Goal: Task Accomplishment & Management: Use online tool/utility

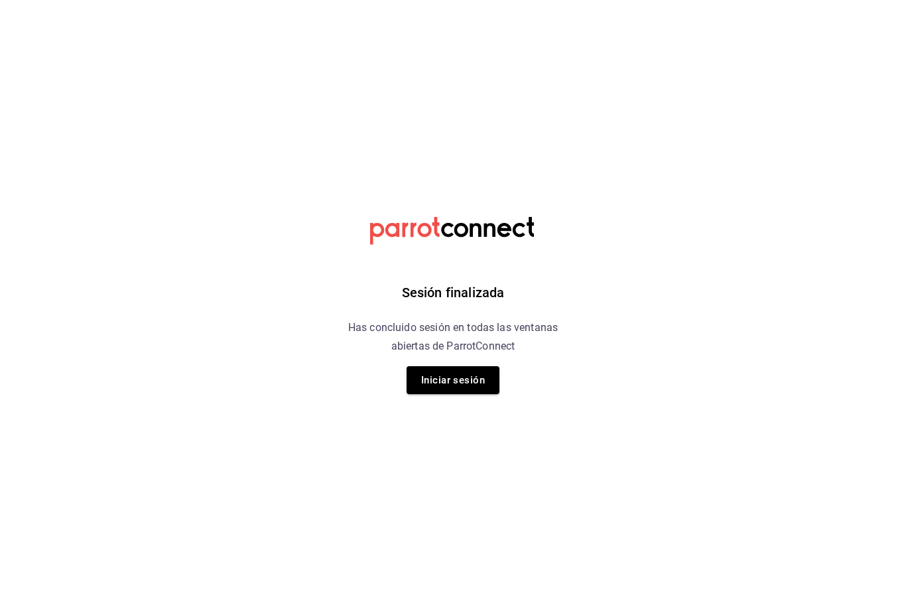
click at [466, 372] on button "Iniciar sesión" at bounding box center [453, 380] width 93 height 28
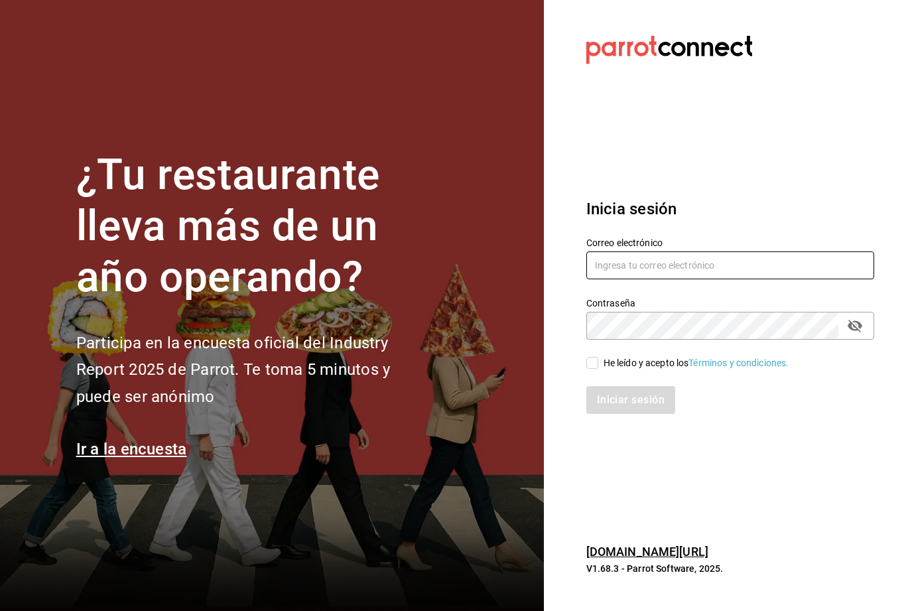
click at [720, 279] on input "text" at bounding box center [730, 265] width 288 height 28
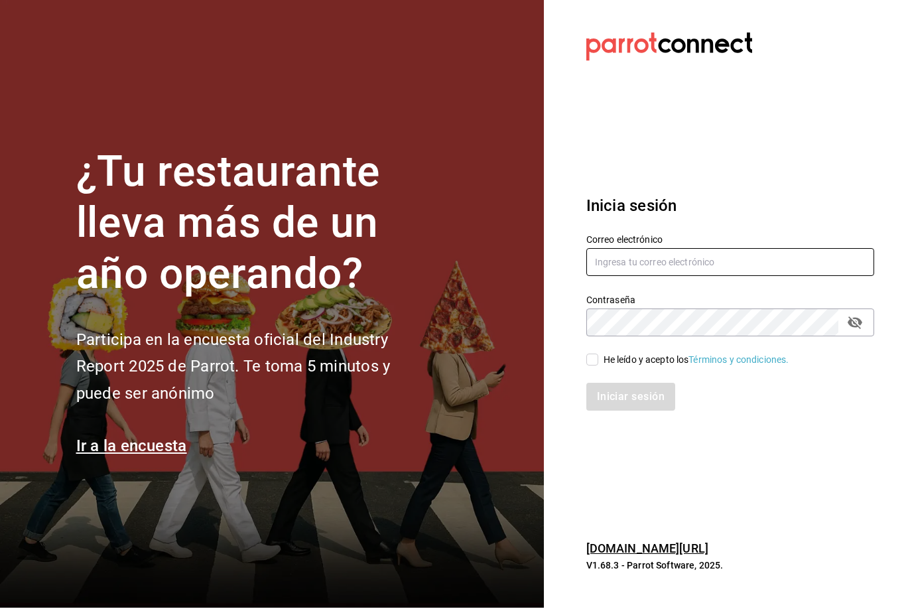
scroll to position [3, 0]
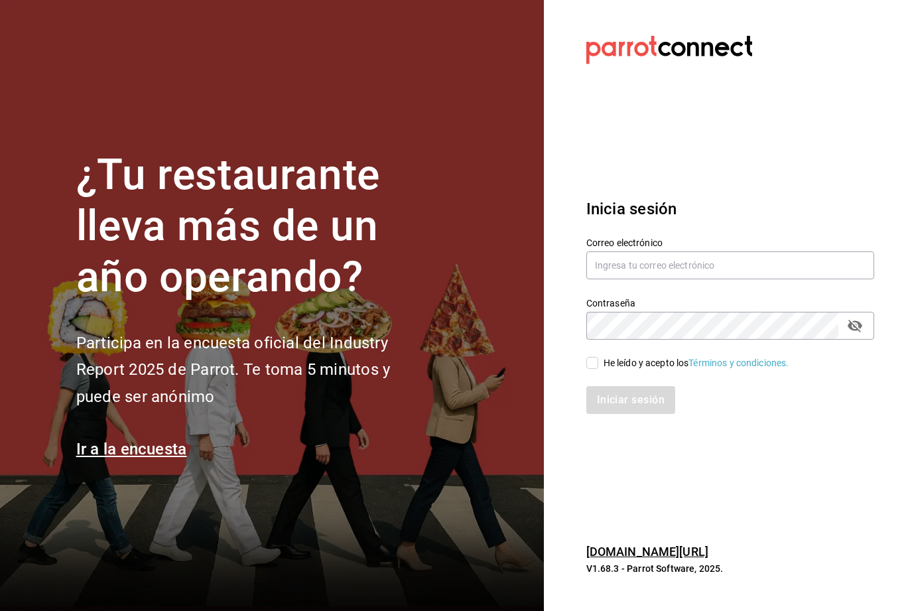
click at [767, 265] on div "Correo electrónico" at bounding box center [730, 259] width 288 height 44
click at [743, 273] on input "text" at bounding box center [730, 265] width 288 height 28
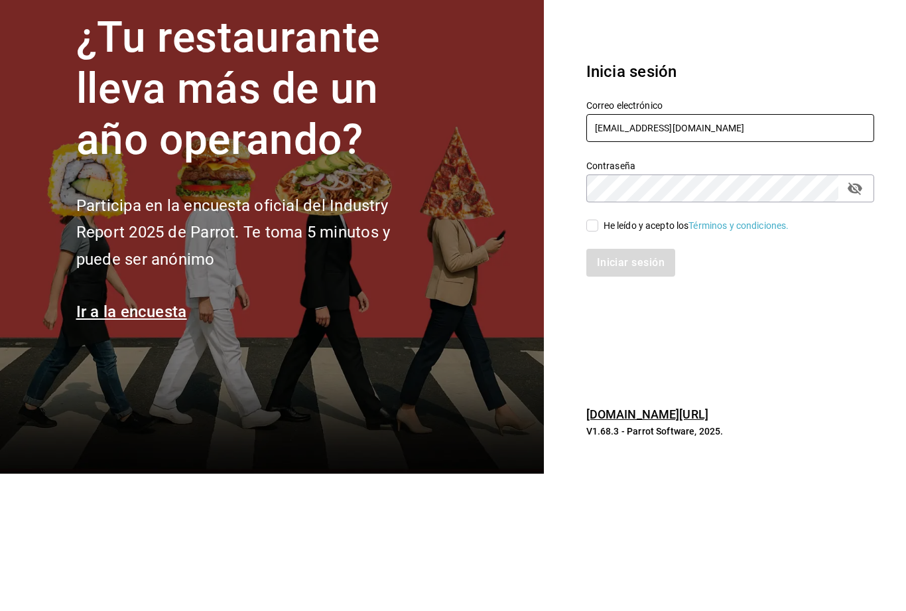
type input "mochomos.palmas@grupocosteno.com"
click at [860, 320] on icon "passwordField" at bounding box center [855, 326] width 15 height 13
click at [596, 357] on input "He leído y acepto los Términos y condiciones." at bounding box center [592, 363] width 12 height 12
checkbox input "true"
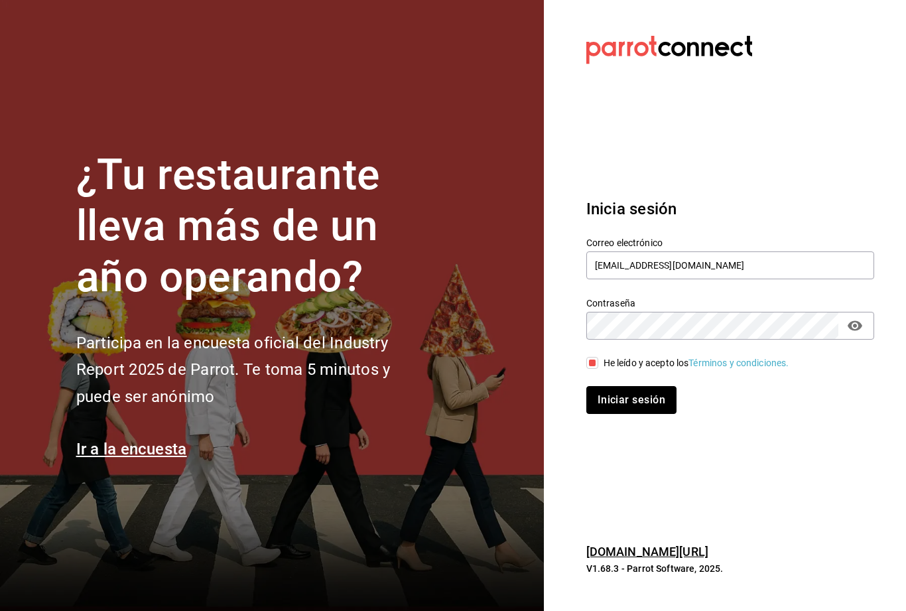
click at [646, 386] on button "Iniciar sesión" at bounding box center [631, 400] width 90 height 28
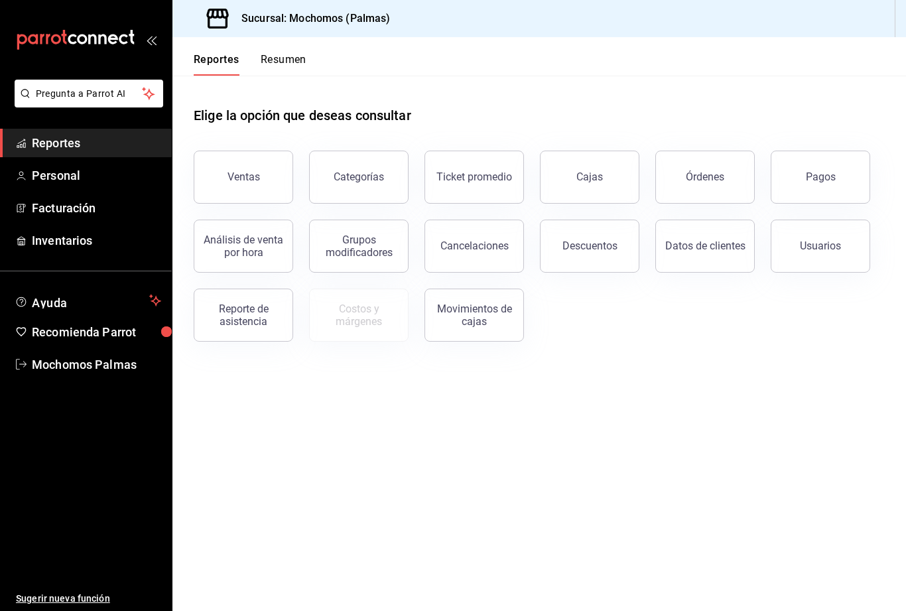
click at [695, 180] on div "Órdenes" at bounding box center [705, 176] width 38 height 13
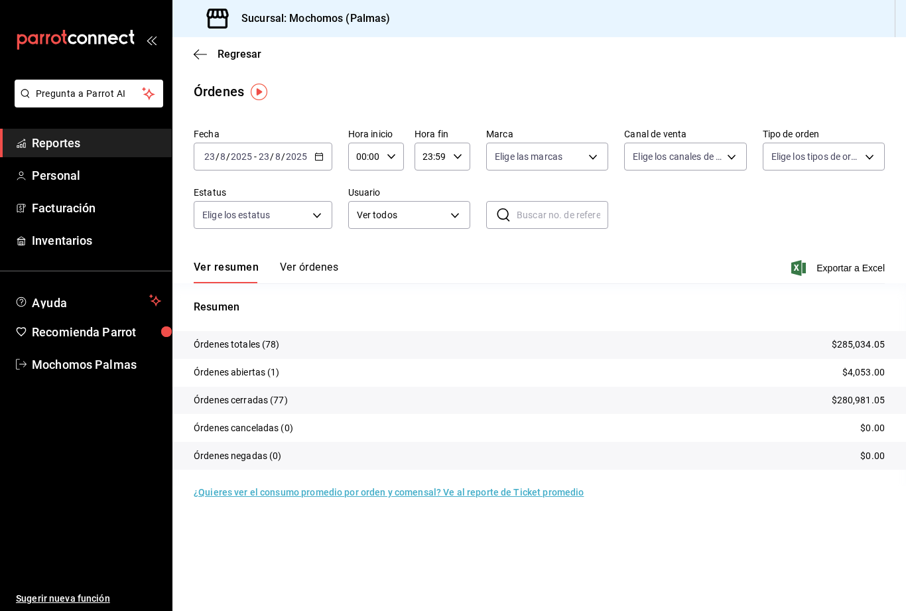
click at [321, 154] on \(Stroke\) "button" at bounding box center [319, 156] width 8 height 7
click at [261, 347] on span "Rango de fechas" at bounding box center [256, 346] width 103 height 14
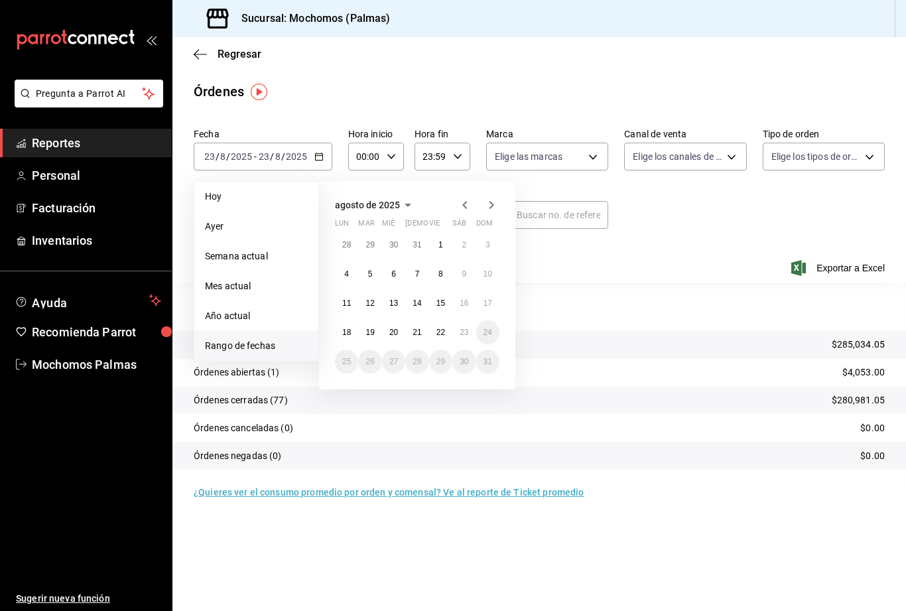
click at [442, 333] on abbr "22" at bounding box center [440, 332] width 9 height 9
click at [466, 326] on button "23" at bounding box center [463, 332] width 23 height 24
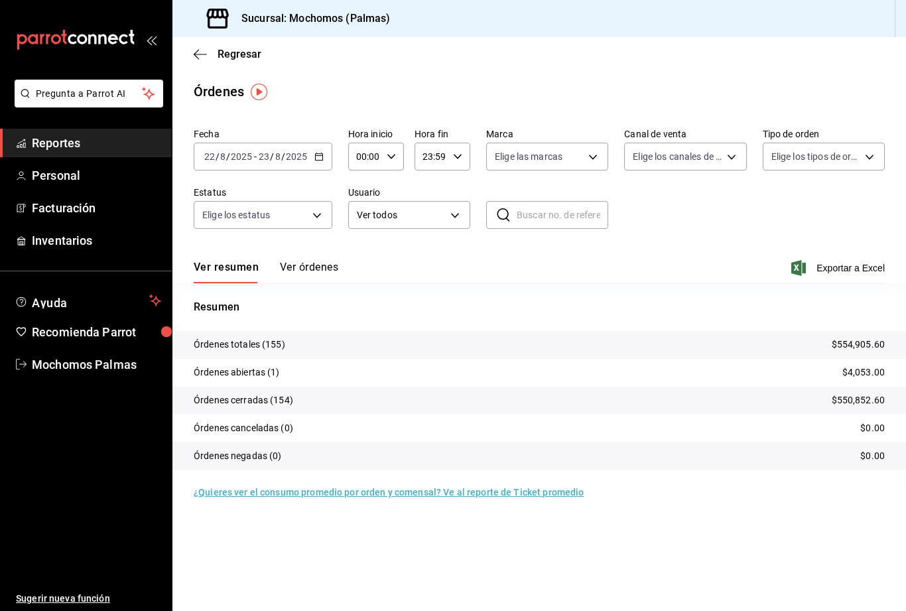
click at [592, 158] on body "Pregunta a Parrot AI Reportes Personal Facturación Inventarios Ayuda Recomienda…" at bounding box center [453, 305] width 906 height 611
click at [581, 254] on span "Mochomos (Palmas)" at bounding box center [566, 252] width 88 height 14
type input "70f98016-ab90-4f26-81e6-ab4884d8d8a0"
checkbox input "true"
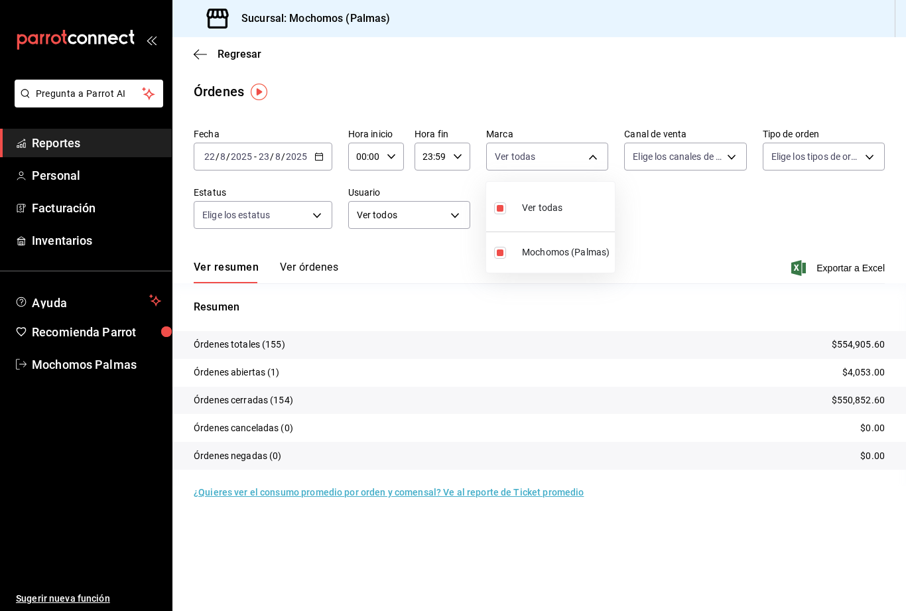
click at [869, 153] on div at bounding box center [453, 305] width 906 height 611
click at [873, 157] on body "Pregunta a Parrot AI Reportes Personal Facturación Inventarios Ayuda Recomienda…" at bounding box center [453, 305] width 906 height 611
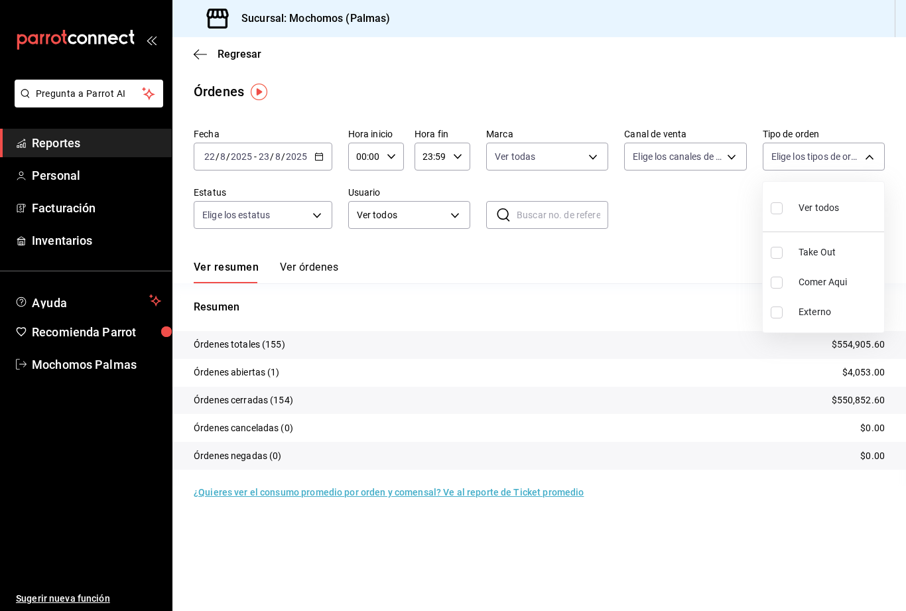
click at [809, 284] on span "Comer Aqui" at bounding box center [838, 282] width 80 height 14
type input "23052771-8e1b-43e3-b7da-1a661d939937"
checkbox input "true"
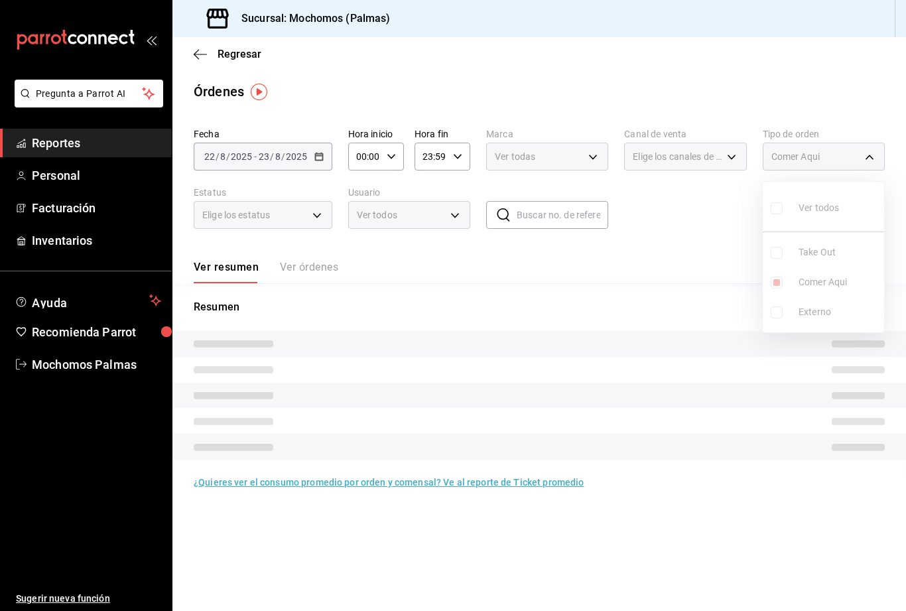
click at [728, 162] on div at bounding box center [453, 305] width 906 height 611
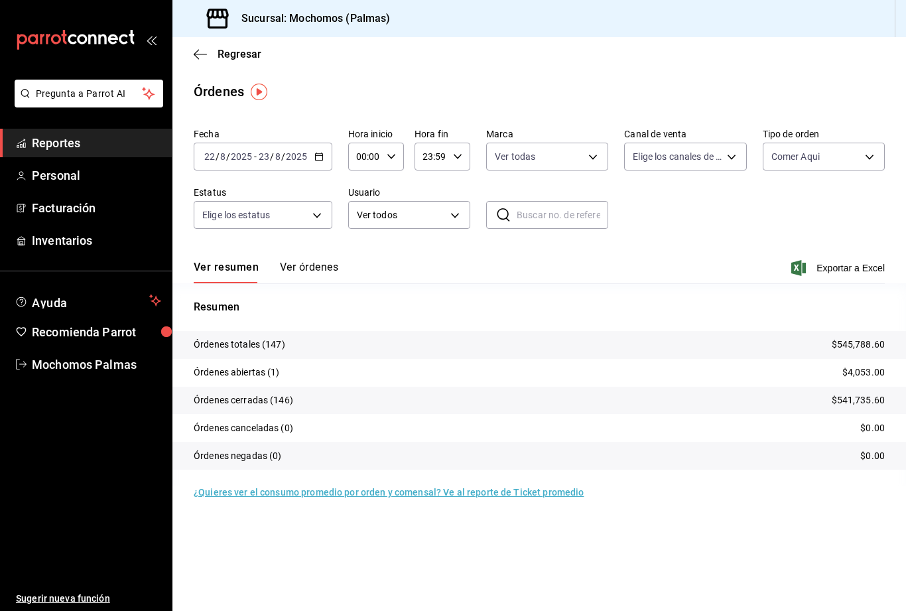
click at [736, 150] on body "Pregunta a Parrot AI Reportes Personal Facturación Inventarios Ayuda Recomienda…" at bounding box center [453, 305] width 906 height 611
click at [729, 160] on div at bounding box center [453, 305] width 906 height 611
click at [306, 212] on body "Pregunta a Parrot AI Reportes Personal Facturación Inventarios Ayuda Recomienda…" at bounding box center [453, 305] width 906 height 611
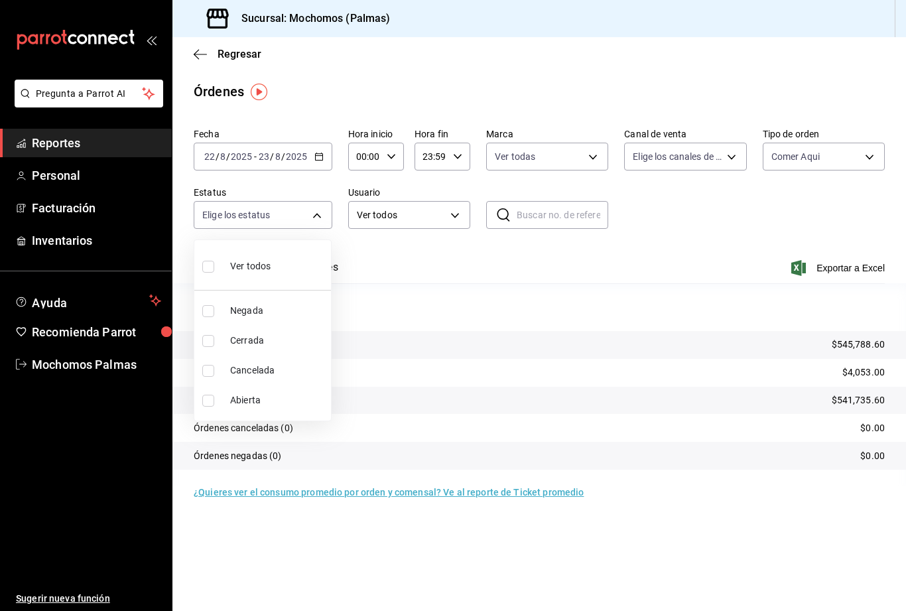
click at [263, 353] on li "Cerrada" at bounding box center [262, 341] width 137 height 30
type input "FINISHED"
checkbox input "true"
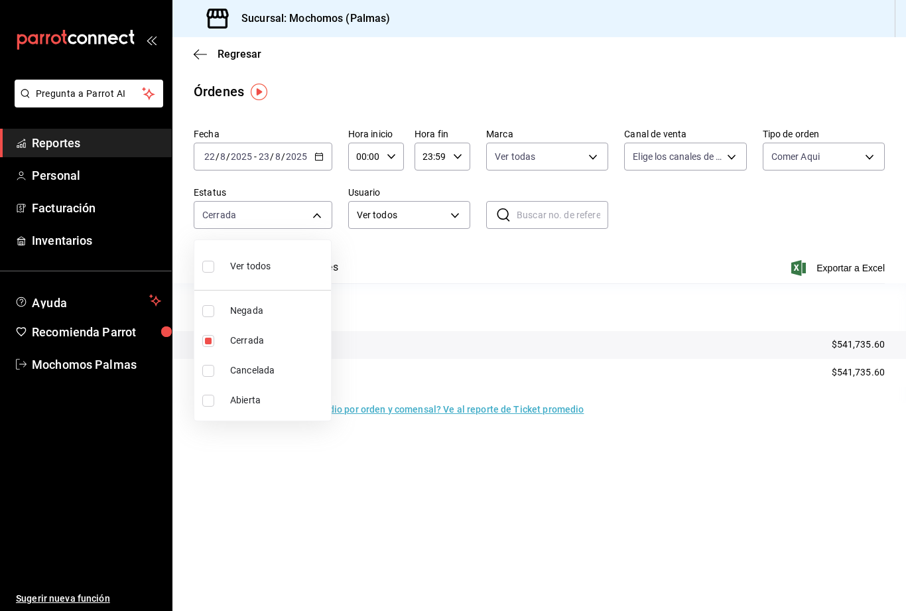
click at [848, 269] on div at bounding box center [453, 305] width 906 height 611
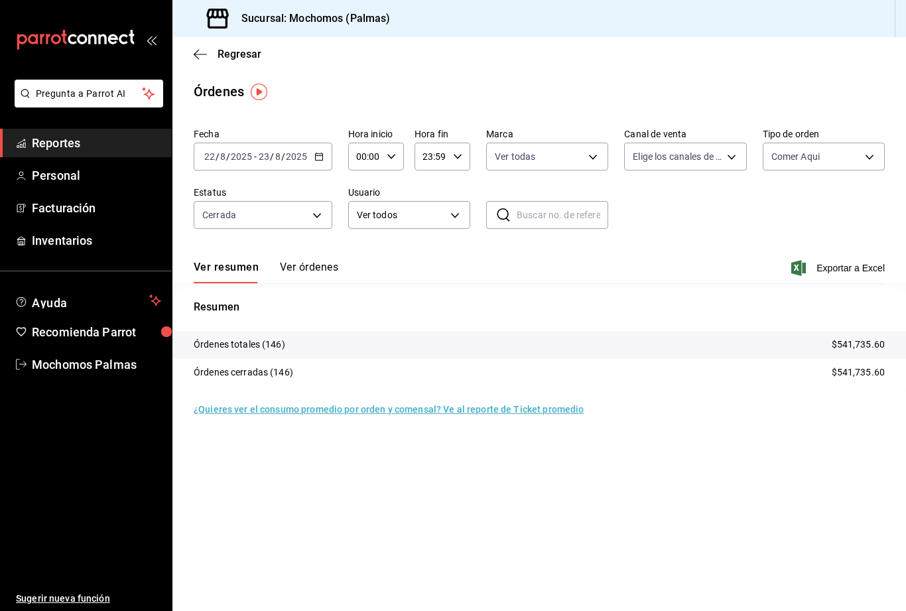
click at [853, 264] on span "Exportar a Excel" at bounding box center [839, 268] width 91 height 16
